Goal: Task Accomplishment & Management: Complete application form

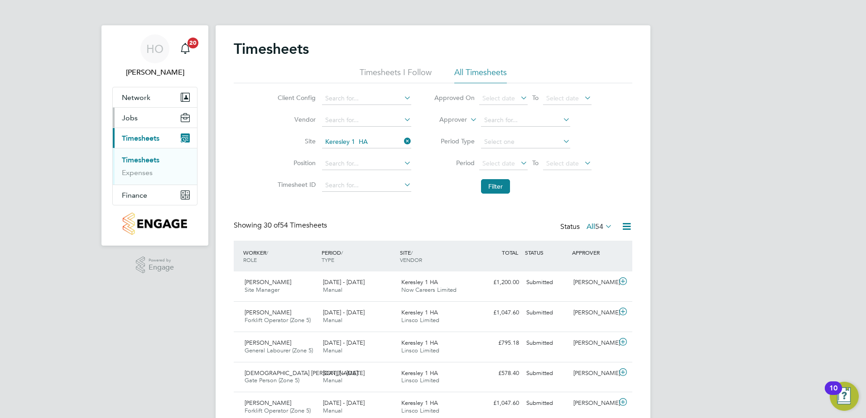
click at [139, 119] on button "Jobs" at bounding box center [155, 118] width 84 height 20
click at [144, 135] on link "Vacancies" at bounding box center [138, 139] width 32 height 9
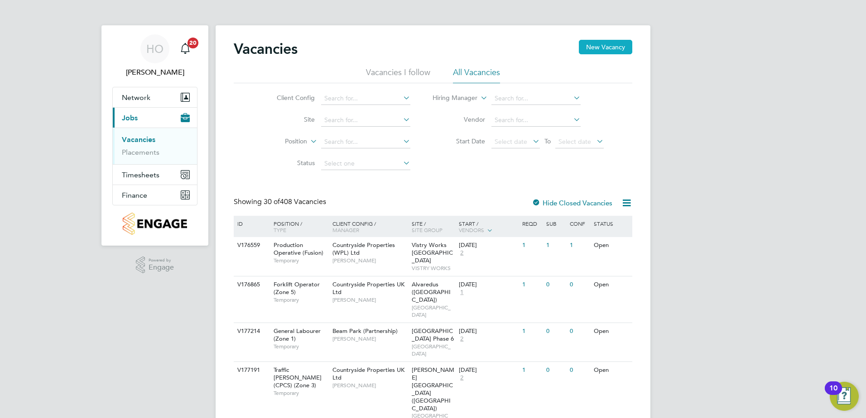
click at [598, 48] on button "New Vacancy" at bounding box center [605, 47] width 53 height 14
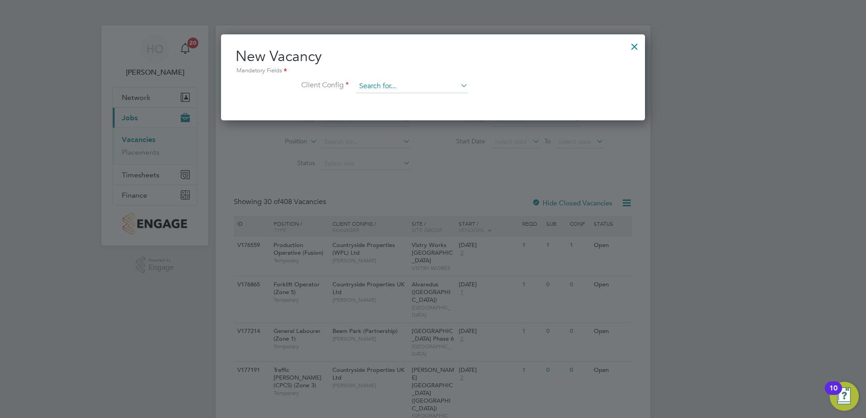
click at [421, 86] on input at bounding box center [412, 87] width 112 height 14
type input "k"
click at [449, 196] on li "Countryside Properties UK Ltd" at bounding box center [471, 197] width 232 height 12
type input "Countryside Properties UK Ltd"
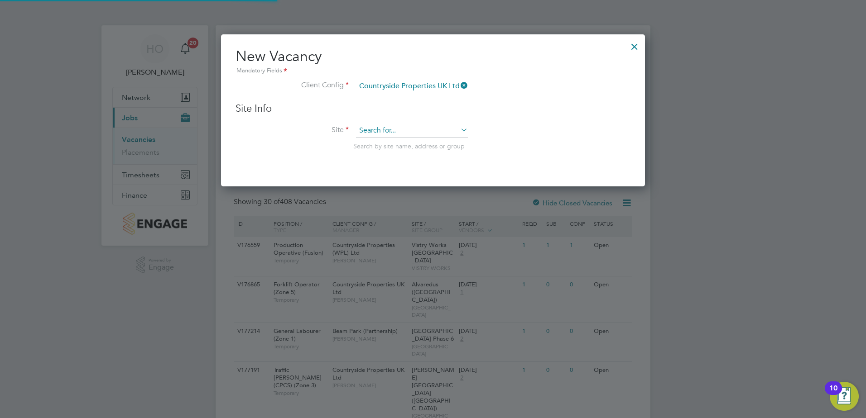
click at [409, 136] on input at bounding box center [412, 131] width 112 height 14
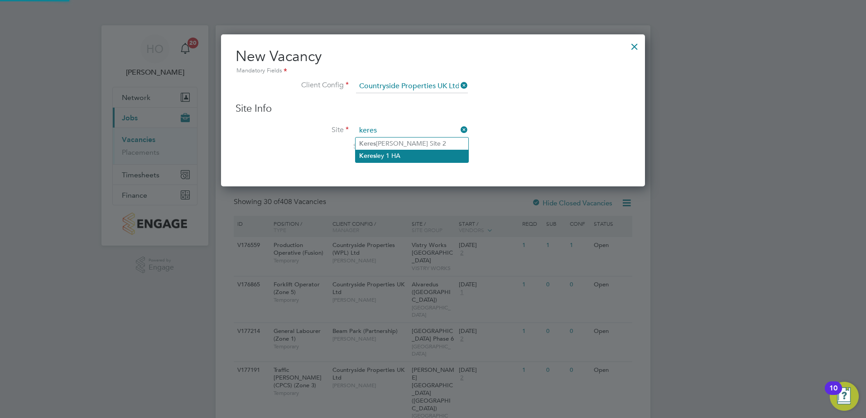
click at [424, 158] on li "Keres ley 1 HA" at bounding box center [411, 156] width 113 height 12
type input "Keresley 1 HA"
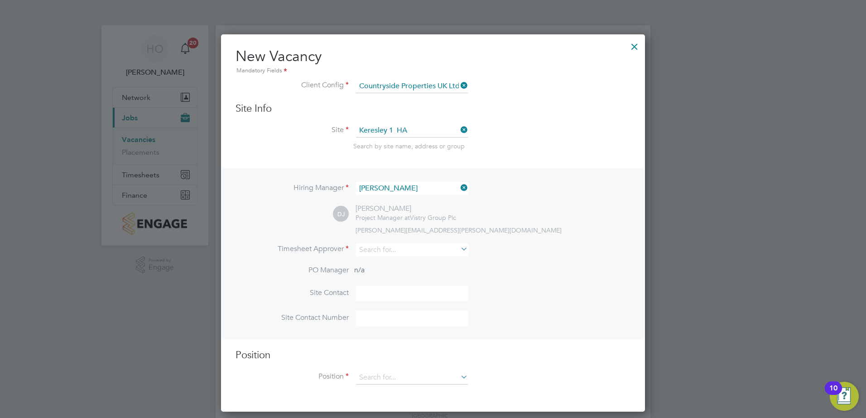
click at [404, 259] on li "Timesheet Approver" at bounding box center [432, 255] width 395 height 22
click at [404, 254] on input at bounding box center [412, 250] width 112 height 13
click at [403, 288] on li "Dea n Jarrett" at bounding box center [411, 288] width 113 height 12
type input "Dean Jarrett"
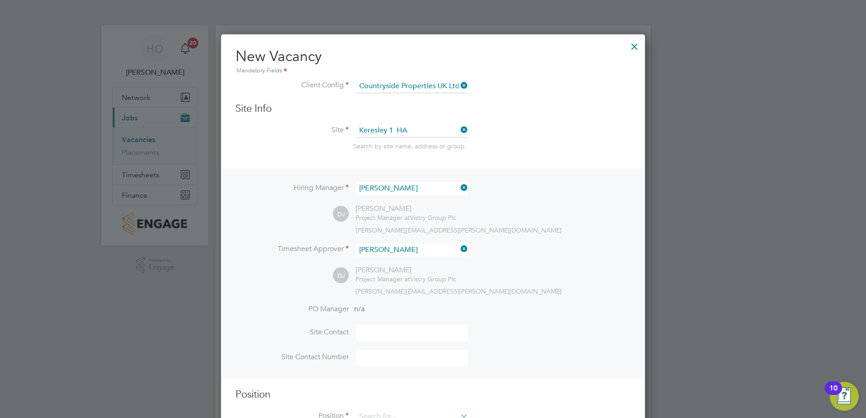
click at [400, 334] on input at bounding box center [412, 333] width 112 height 16
type input "Dean Jarrett"
click at [404, 360] on input at bounding box center [412, 358] width 112 height 16
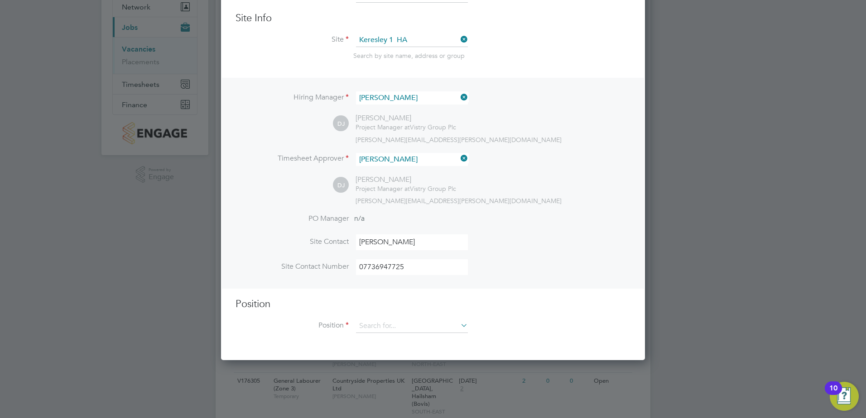
type input "07736947725"
click at [282, 296] on ng-template "Hiring Manager Dean Jarrett DJ Dean Jarrett Project Manager at Vistry Group Plc…" at bounding box center [432, 210] width 395 height 264
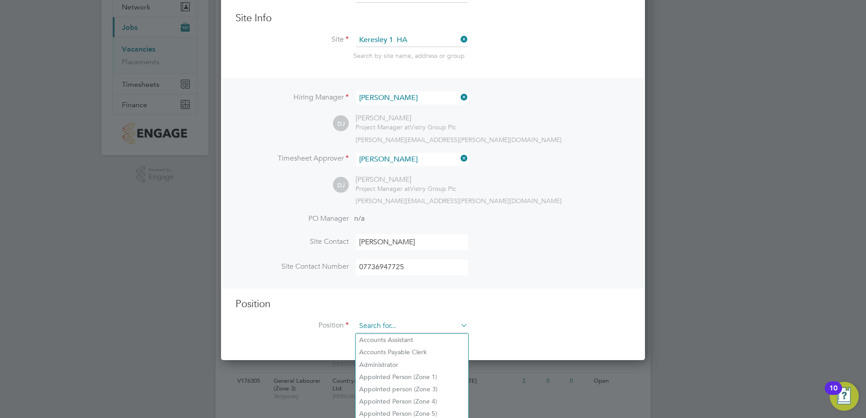
click at [396, 325] on input at bounding box center [412, 327] width 112 height 14
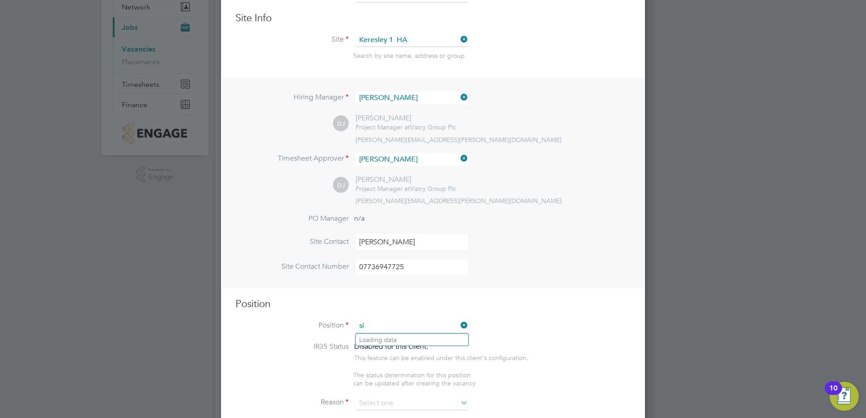
type input "s"
type input "c"
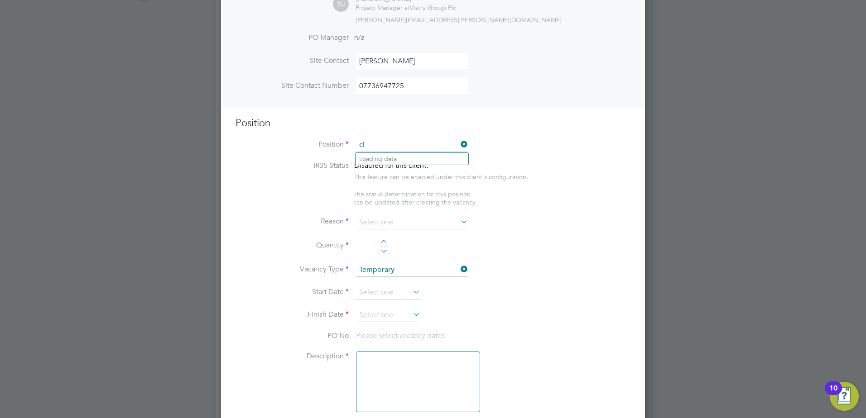
type input "c"
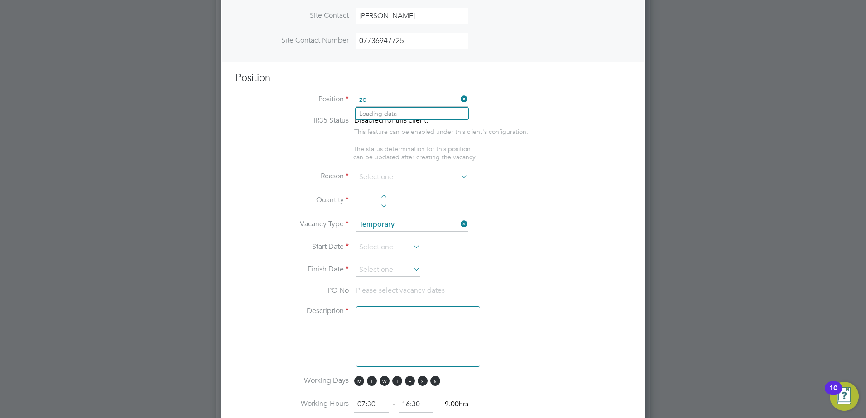
type input "z"
click at [385, 116] on li "Clea ner" at bounding box center [411, 114] width 113 height 12
type input "Cleaner"
type textarea "Cleaner"
click at [289, 161] on ul "IR35 Status Disabled for this client. This feature can be enabled under this cl…" at bounding box center [432, 138] width 395 height 45
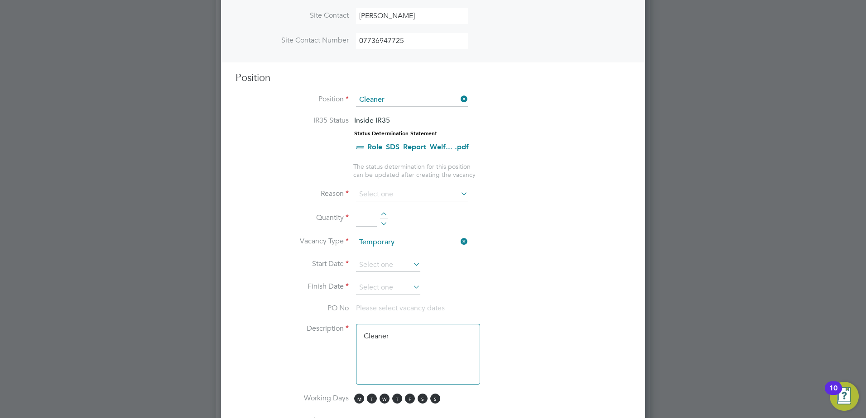
click at [386, 215] on div at bounding box center [384, 215] width 8 height 6
type input "1"
click at [287, 204] on li "Reason" at bounding box center [432, 199] width 395 height 23
click at [422, 402] on span "S" at bounding box center [422, 399] width 10 height 10
click at [443, 399] on li "Working Days M T W T F S S" at bounding box center [432, 404] width 395 height 20
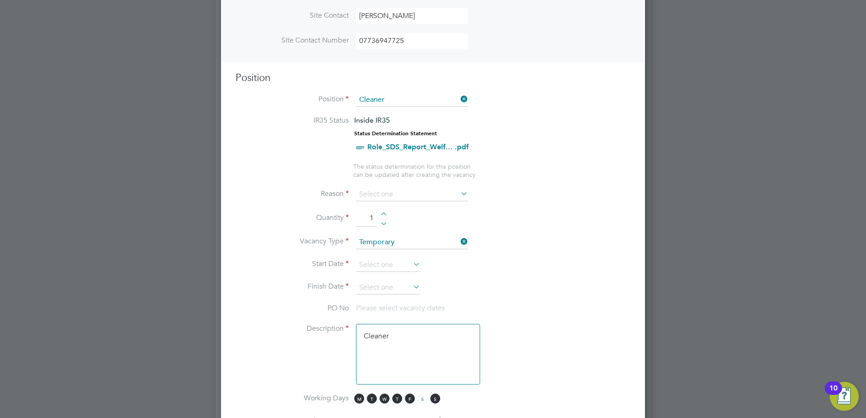
click at [433, 408] on li "Working Days M T W T F S S" at bounding box center [432, 404] width 395 height 20
click at [436, 403] on span "S" at bounding box center [435, 399] width 10 height 10
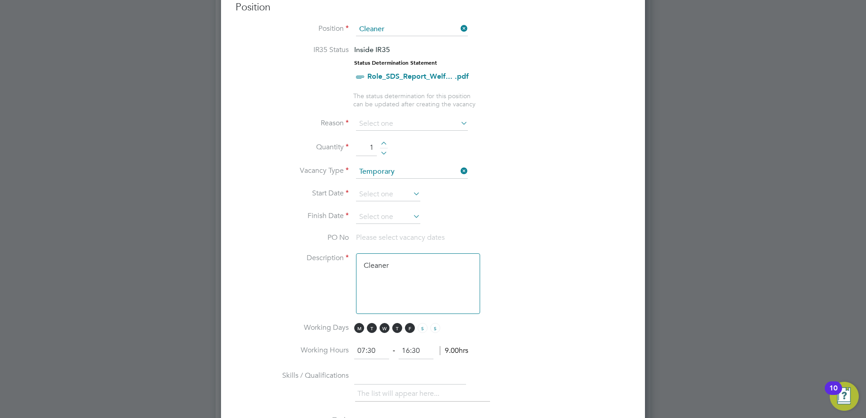
scroll to position [407, 0]
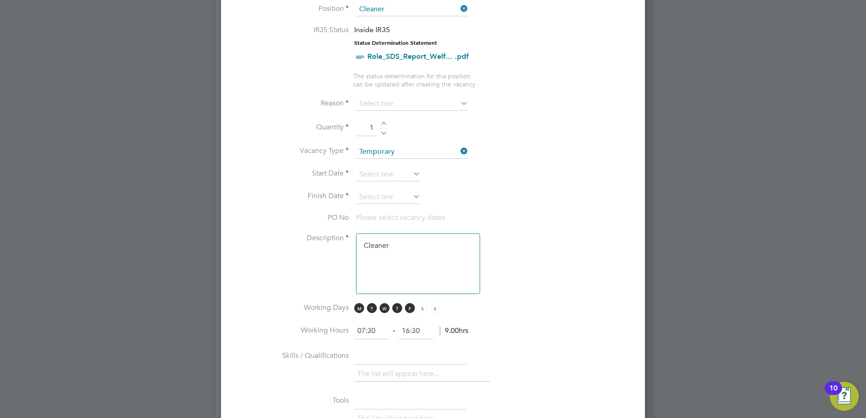
click at [557, 270] on li "Description Cleaner" at bounding box center [432, 269] width 395 height 70
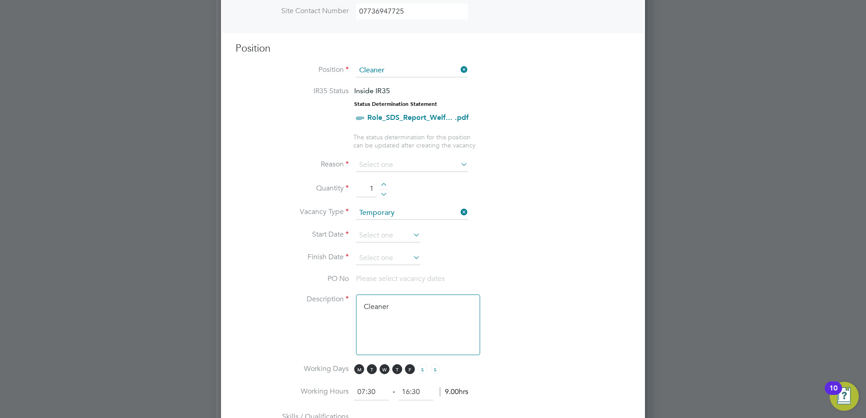
scroll to position [362, 0]
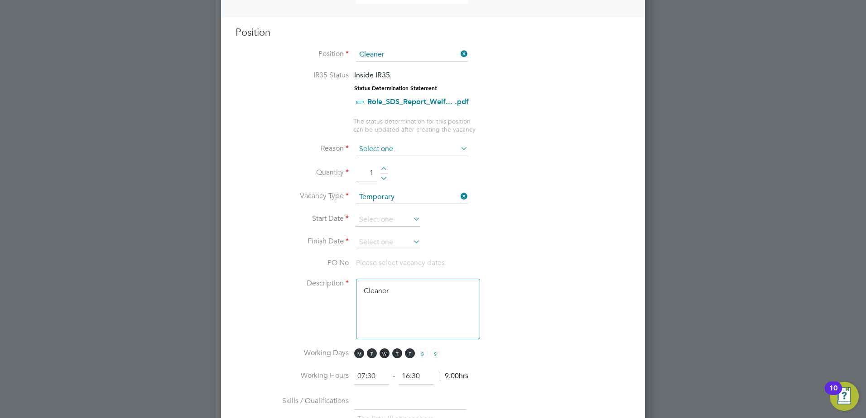
click at [401, 154] on input at bounding box center [412, 150] width 112 height 14
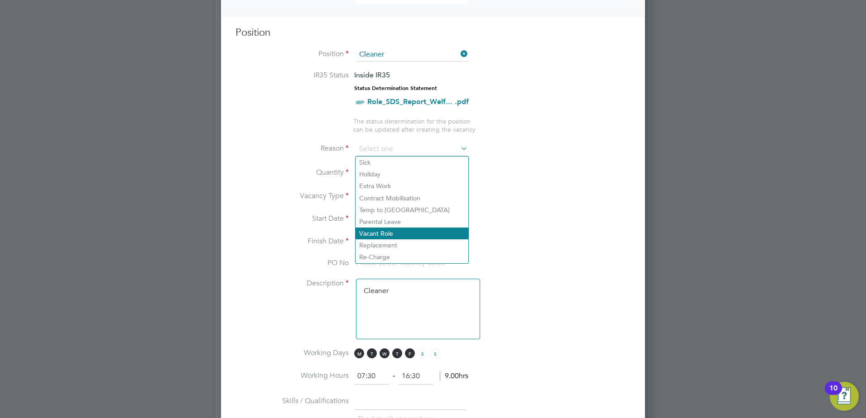
click at [380, 232] on li "Vacant Role" at bounding box center [411, 234] width 113 height 12
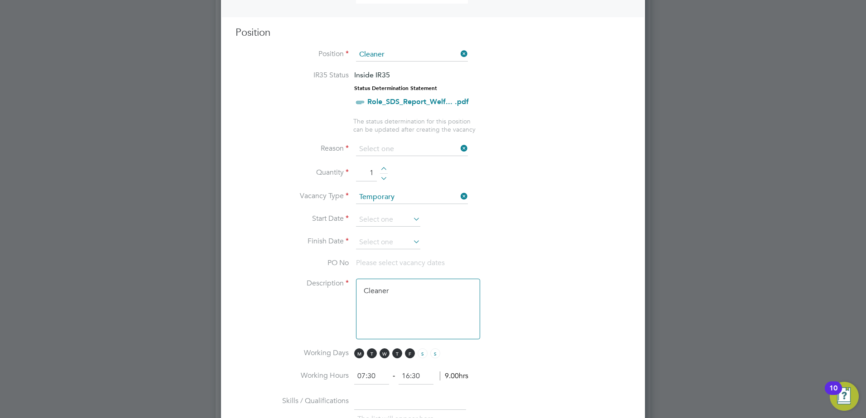
type input "Vacant Role"
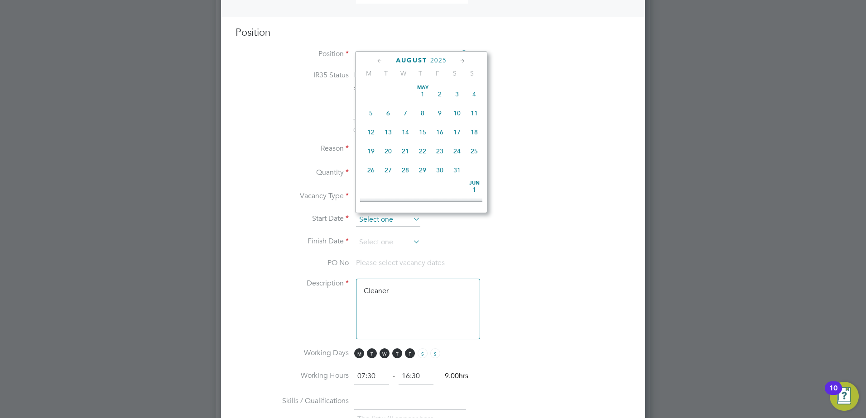
click at [407, 224] on input at bounding box center [388, 220] width 64 height 14
click at [373, 114] on span "4" at bounding box center [370, 105] width 17 height 17
type input "[DATE]"
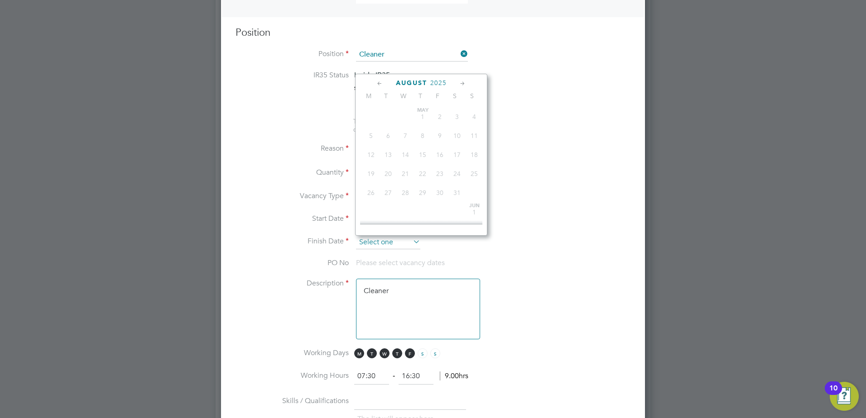
click at [409, 248] on input at bounding box center [388, 243] width 64 height 14
click at [466, 82] on icon at bounding box center [462, 84] width 9 height 10
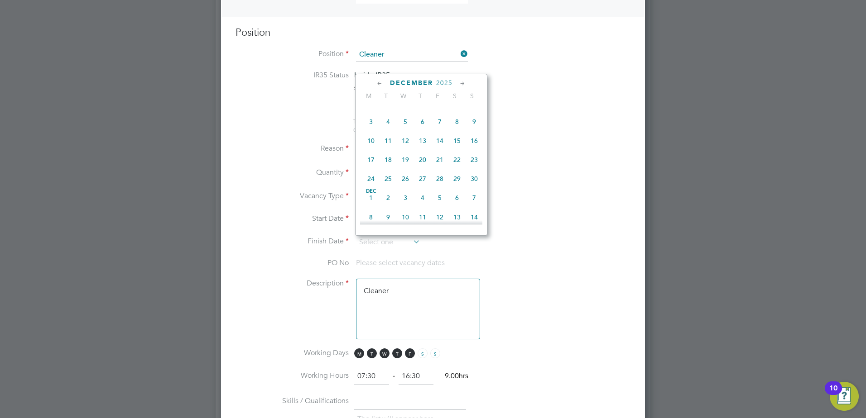
scroll to position [802, 0]
click at [466, 82] on icon at bounding box center [462, 84] width 9 height 10
click at [463, 84] on icon at bounding box center [462, 84] width 9 height 10
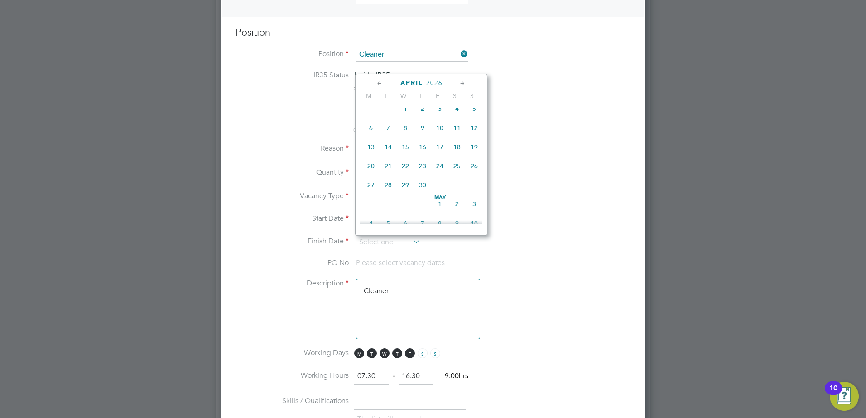
click at [463, 84] on icon at bounding box center [462, 84] width 9 height 10
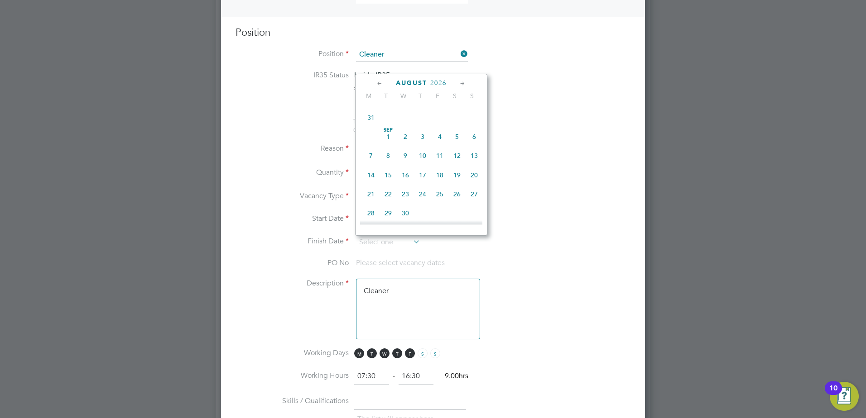
click at [463, 84] on icon at bounding box center [462, 84] width 9 height 10
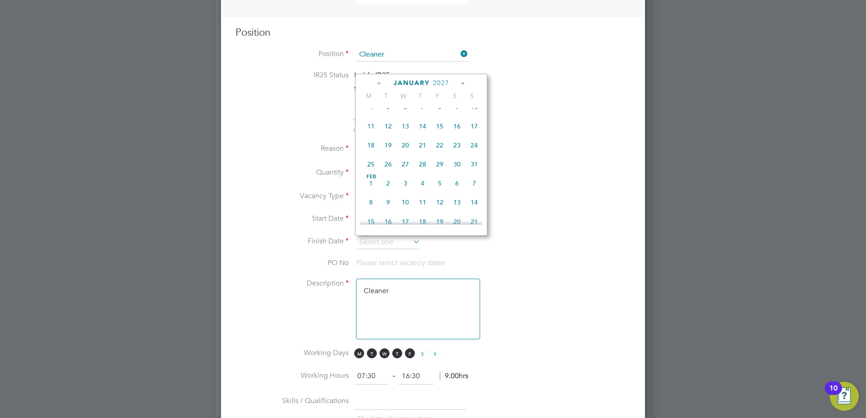
click at [463, 84] on icon at bounding box center [462, 84] width 9 height 10
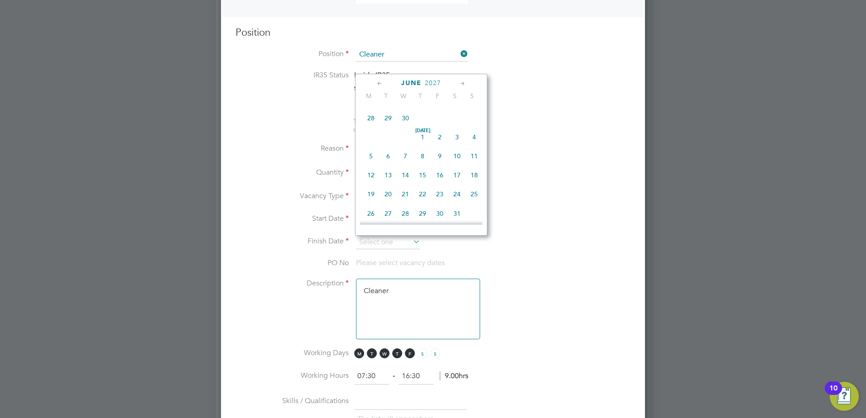
click at [463, 84] on icon at bounding box center [462, 84] width 9 height 10
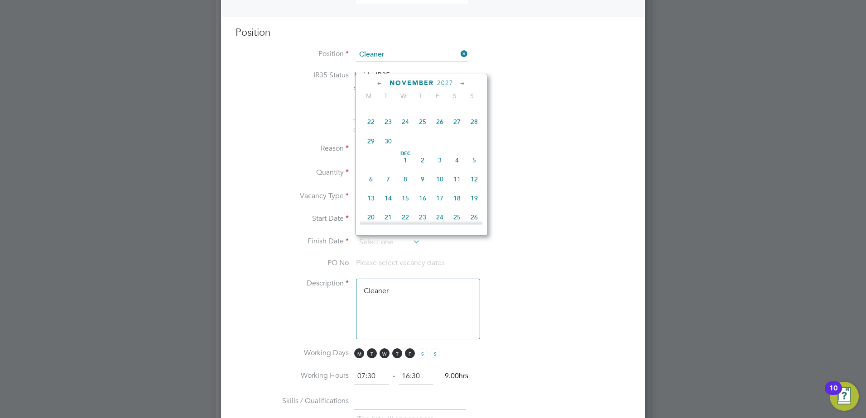
click at [378, 83] on icon at bounding box center [379, 84] width 9 height 10
click at [457, 134] on span "30" at bounding box center [456, 125] width 17 height 17
type input "30 Oct 2027"
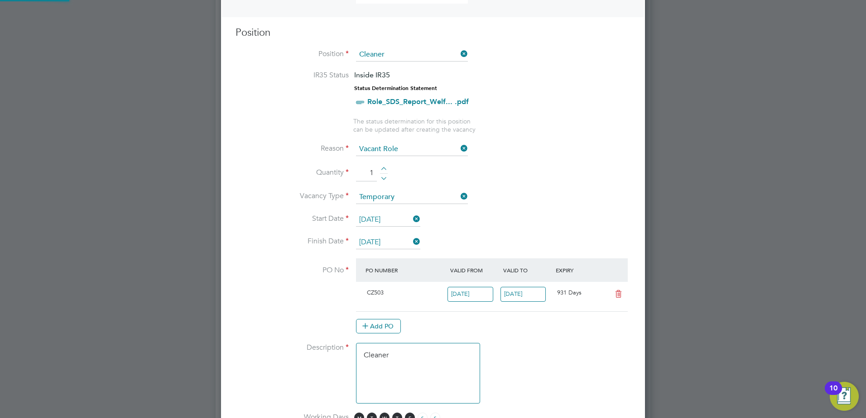
scroll to position [15, 85]
click at [506, 237] on li "Finish Date 30 Oct 2027" at bounding box center [432, 247] width 395 height 23
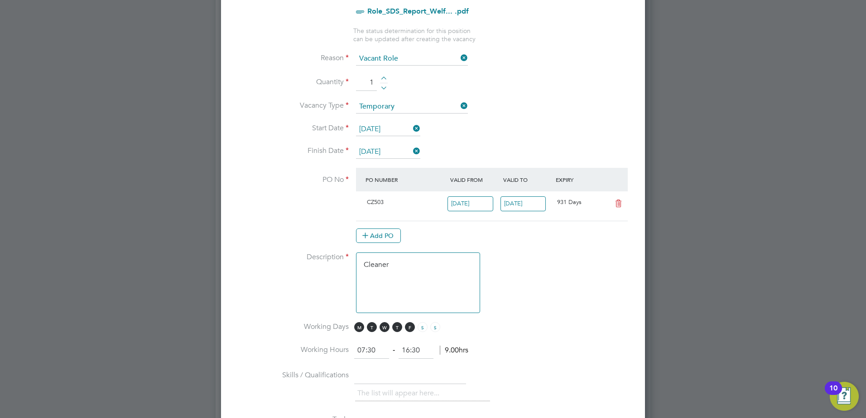
click at [504, 326] on li "Working Days M T W T F S S" at bounding box center [432, 332] width 395 height 20
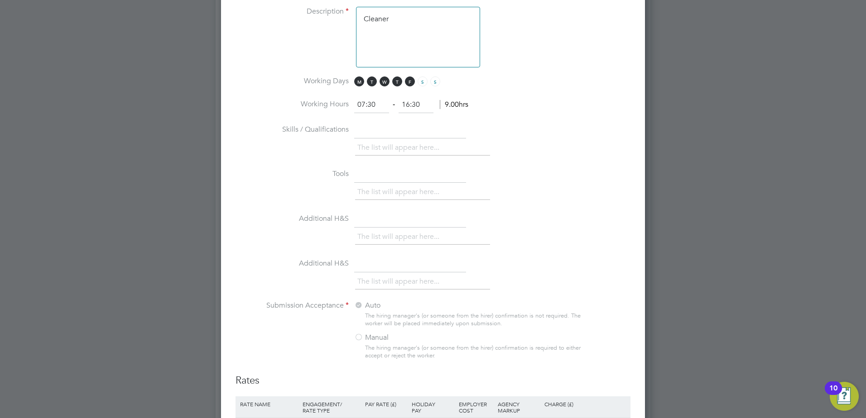
scroll to position [589, 0]
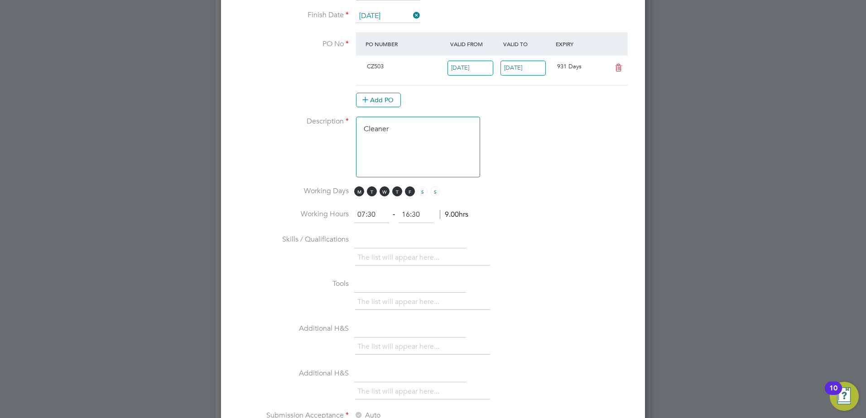
click at [361, 213] on input "07:30" at bounding box center [371, 215] width 35 height 16
type input "12:30"
click at [643, 292] on div "New Vacancy Mandatory Fields Client Config Countryside Properties UK Ltd Site I…" at bounding box center [433, 126] width 424 height 1361
click at [410, 215] on input "16:30" at bounding box center [415, 215] width 35 height 16
click at [563, 249] on li "Skills / Qualifications The list will appear here..." at bounding box center [432, 254] width 395 height 45
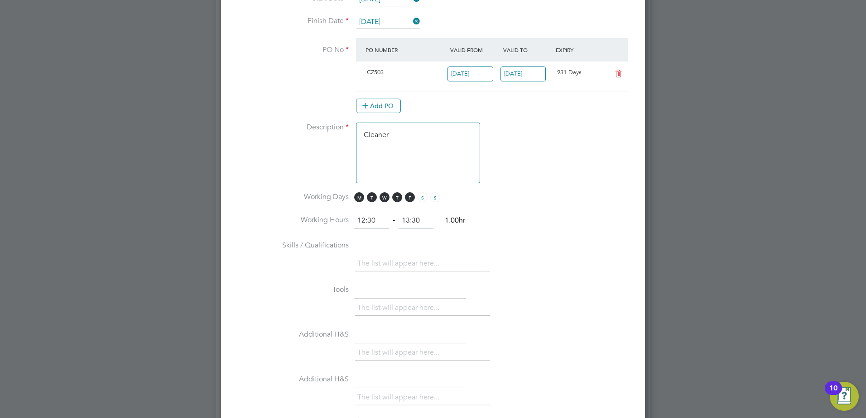
click at [411, 211] on ng-container "IR35 Status Inside IR35 Status Determination Statement Role_SDS_Report_Welf... …" at bounding box center [432, 170] width 395 height 640
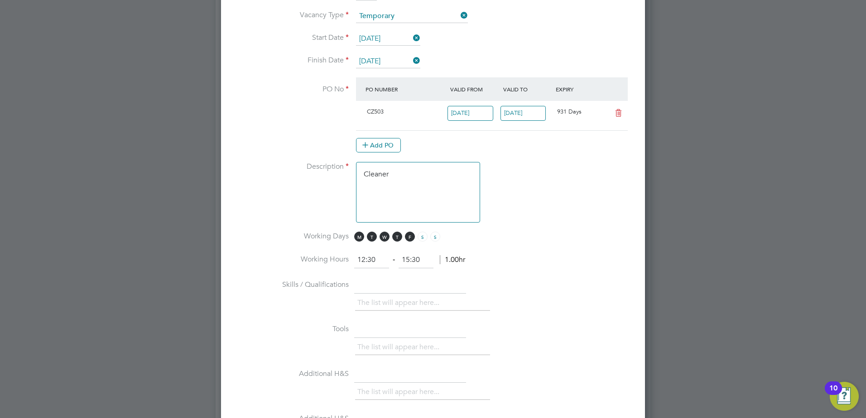
type input "15:30"
click at [630, 282] on li "Skills / Qualifications The list will appear here..." at bounding box center [432, 300] width 395 height 45
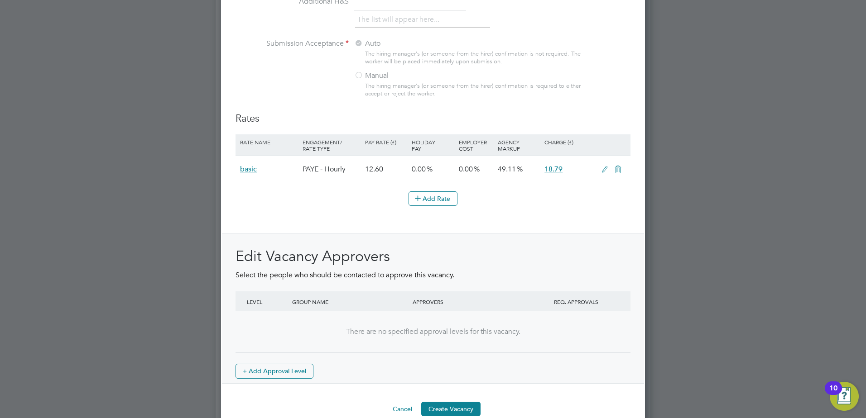
scroll to position [977, 0]
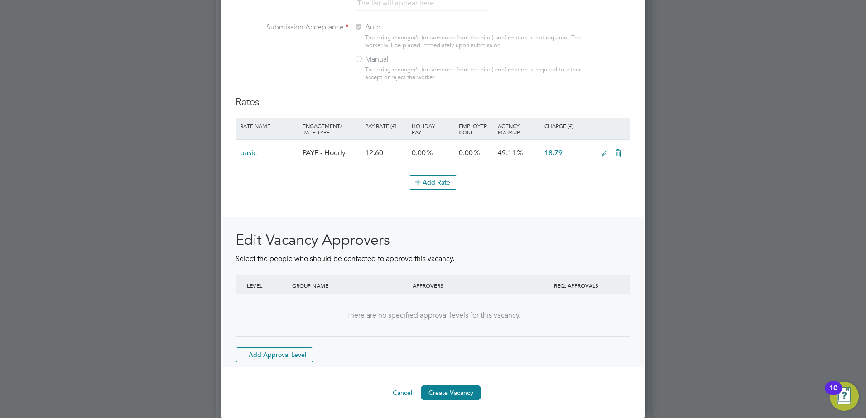
click at [442, 392] on button "Create Vacancy" at bounding box center [450, 393] width 59 height 14
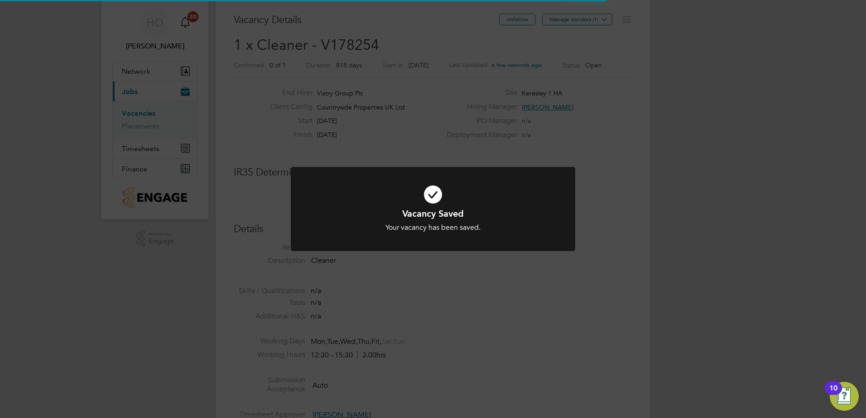
scroll to position [27, 79]
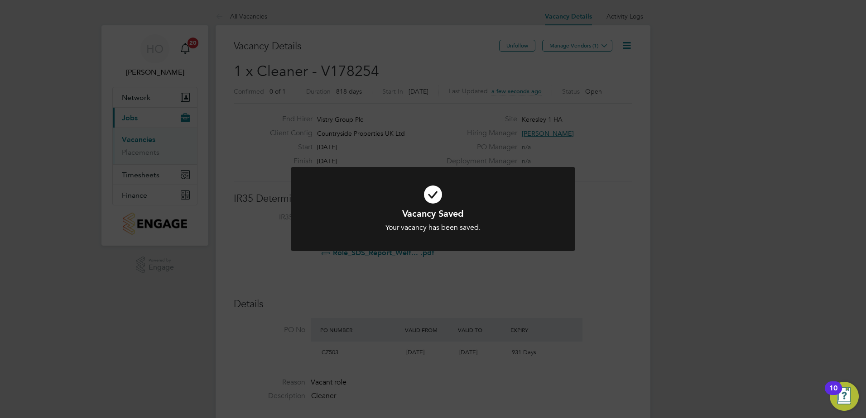
click at [556, 39] on div "Vacancy Saved Your vacancy has been saved. Cancel Okay" at bounding box center [433, 209] width 866 height 418
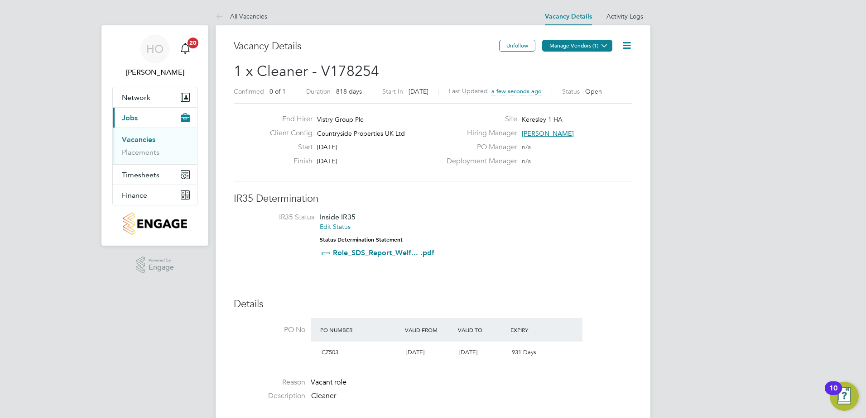
click at [558, 45] on button "Manage Vendors (1)" at bounding box center [577, 46] width 70 height 12
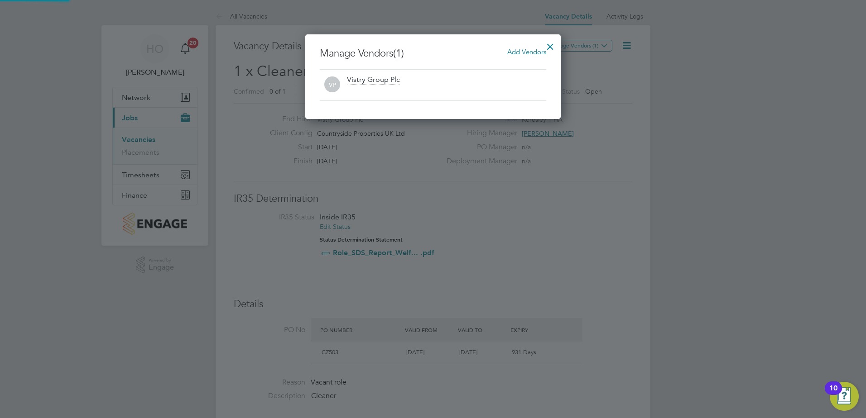
scroll to position [85, 256]
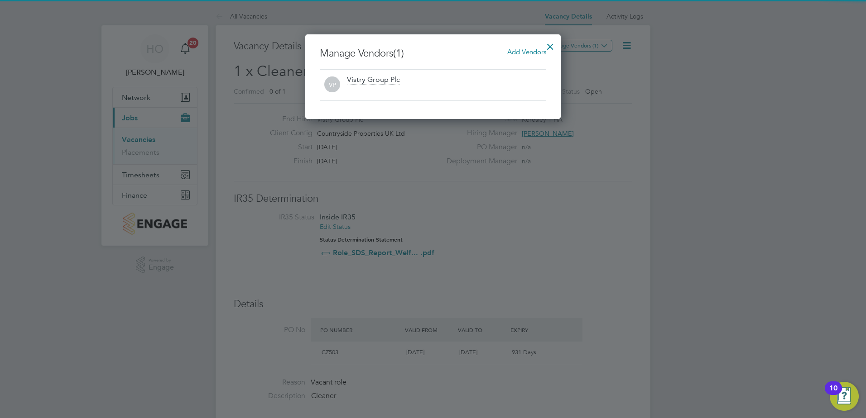
click at [510, 49] on span "Add Vendors" at bounding box center [526, 52] width 39 height 9
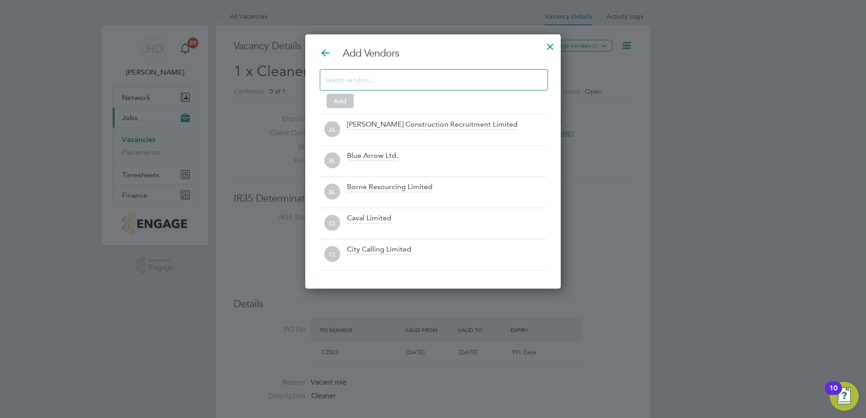
click at [494, 85] on div at bounding box center [434, 79] width 228 height 21
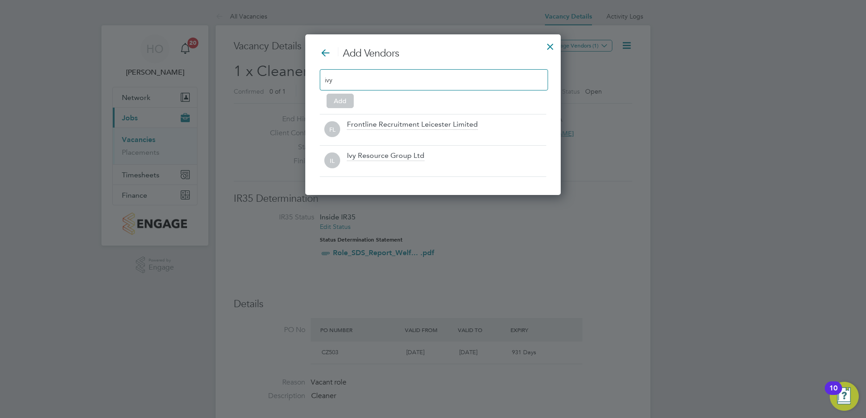
scroll to position [130, 256]
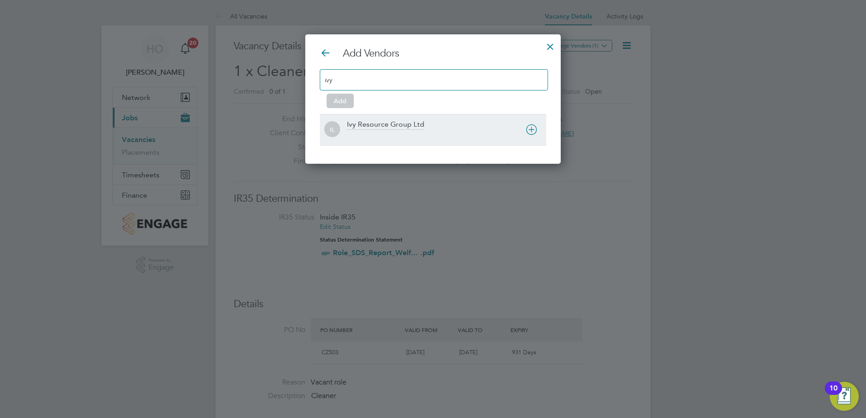
type input "ivy"
click at [488, 134] on div at bounding box center [446, 135] width 199 height 9
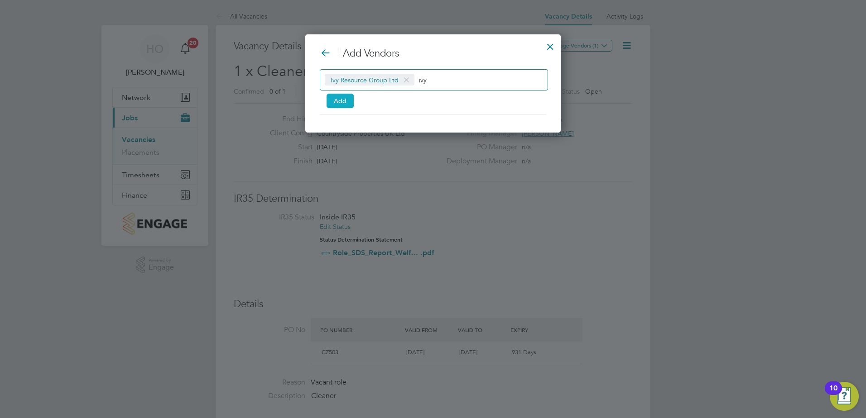
click at [338, 107] on button "Add" at bounding box center [339, 101] width 27 height 14
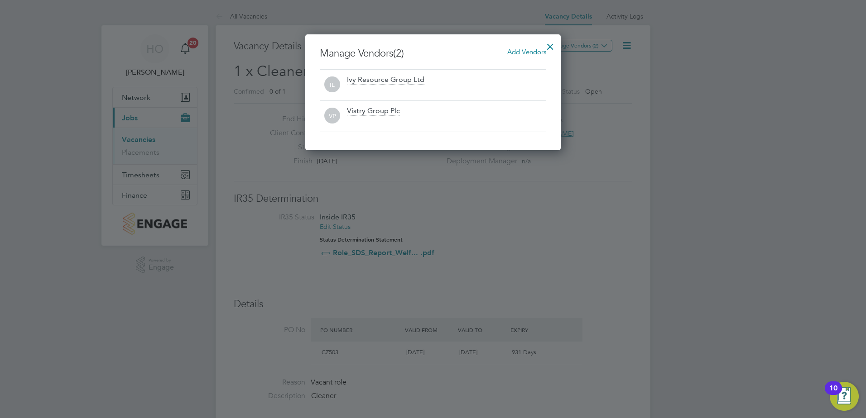
click at [546, 43] on div at bounding box center [550, 44] width 16 height 16
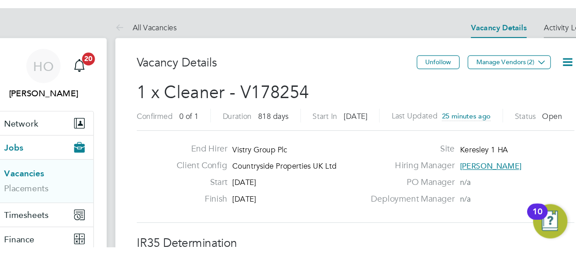
scroll to position [5, 5]
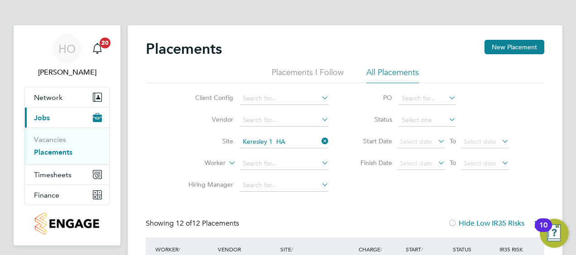
drag, startPoint x: 441, startPoint y: 0, endPoint x: 120, endPoint y: 15, distance: 321.3
